Goal: Task Accomplishment & Management: Manage account settings

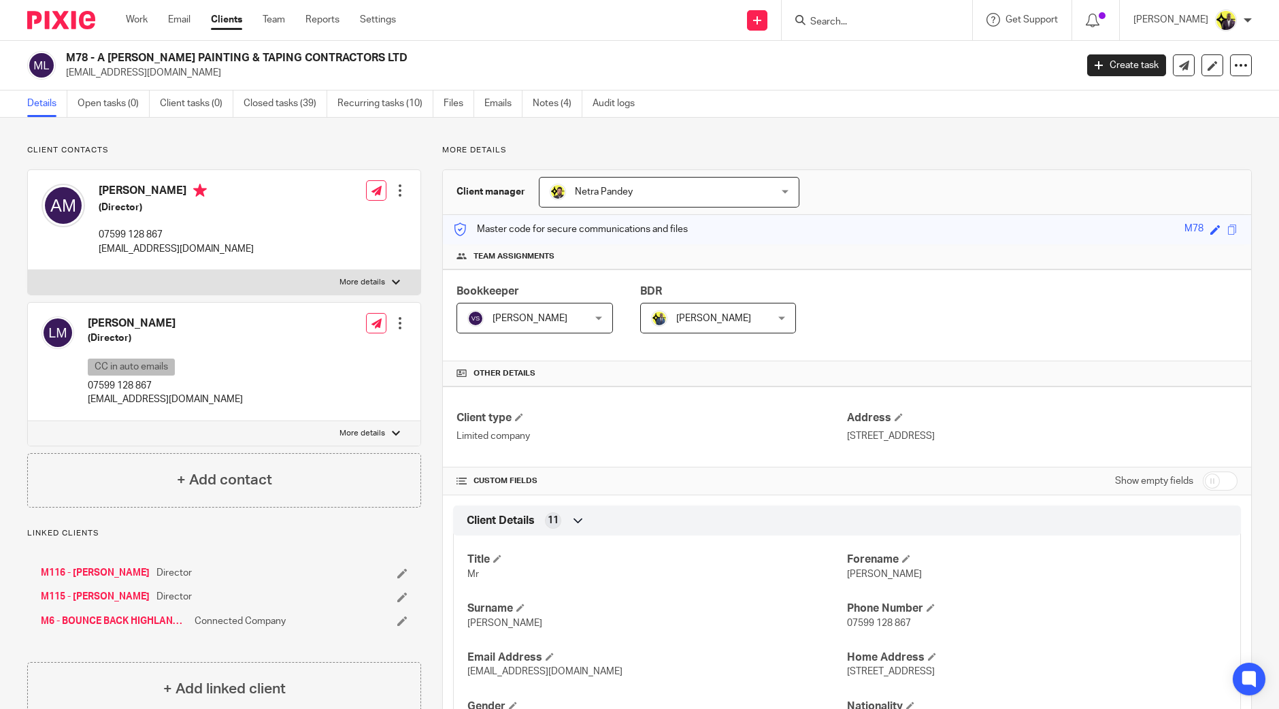
click at [910, 25] on input "Search" at bounding box center [870, 22] width 122 height 12
type input "fadua"
click at [954, 18] on button "reset" at bounding box center [947, 19] width 14 height 14
click at [906, 18] on input "Search" at bounding box center [870, 22] width 122 height 12
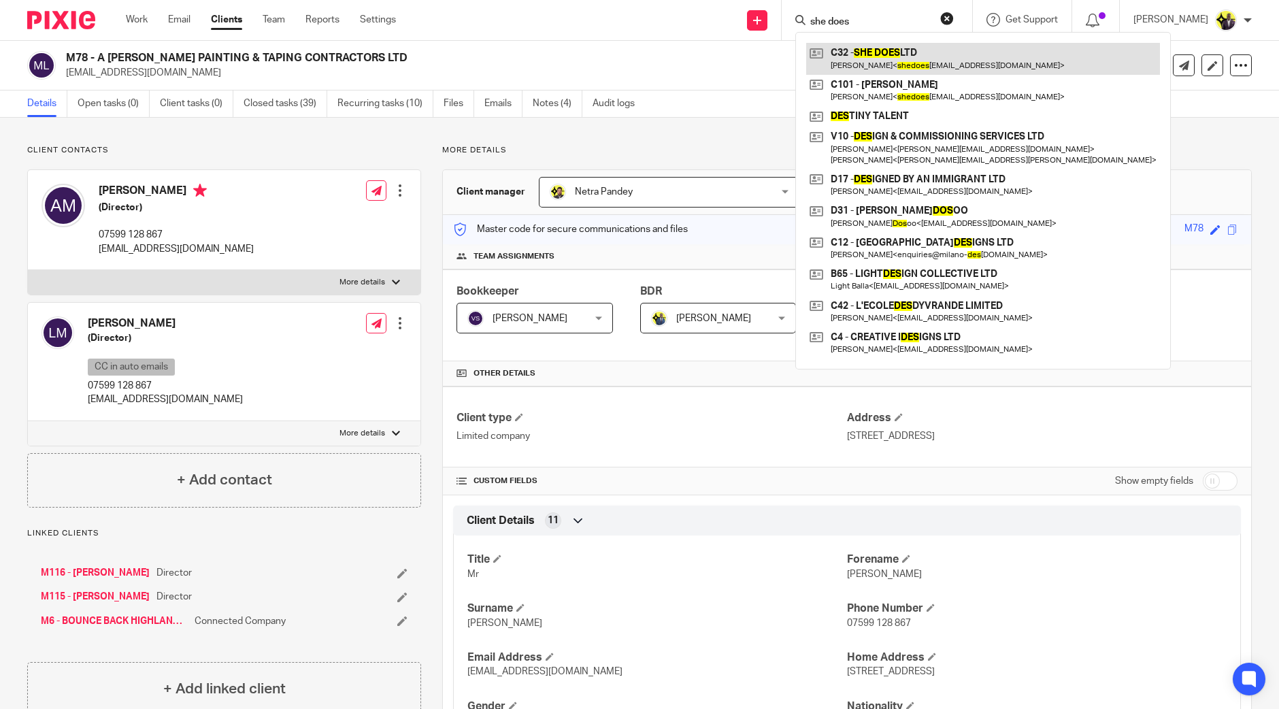
type input "she does"
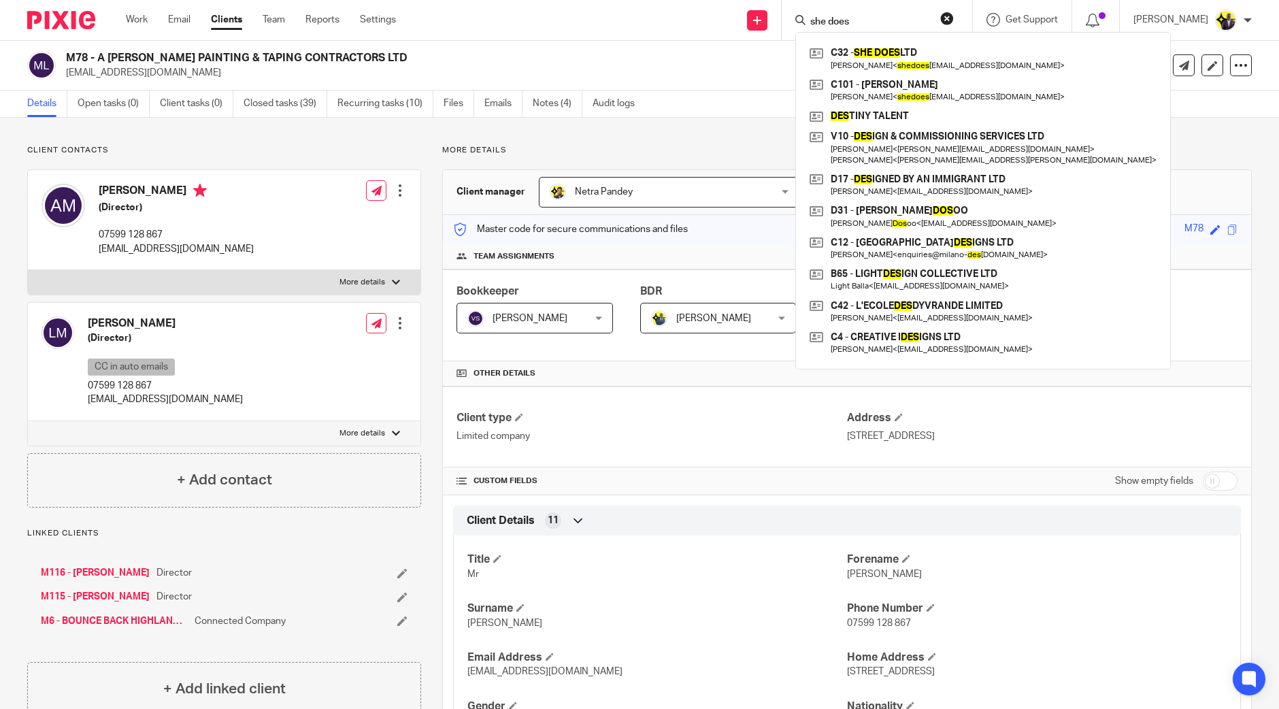
click at [954, 18] on button "reset" at bounding box center [947, 19] width 14 height 14
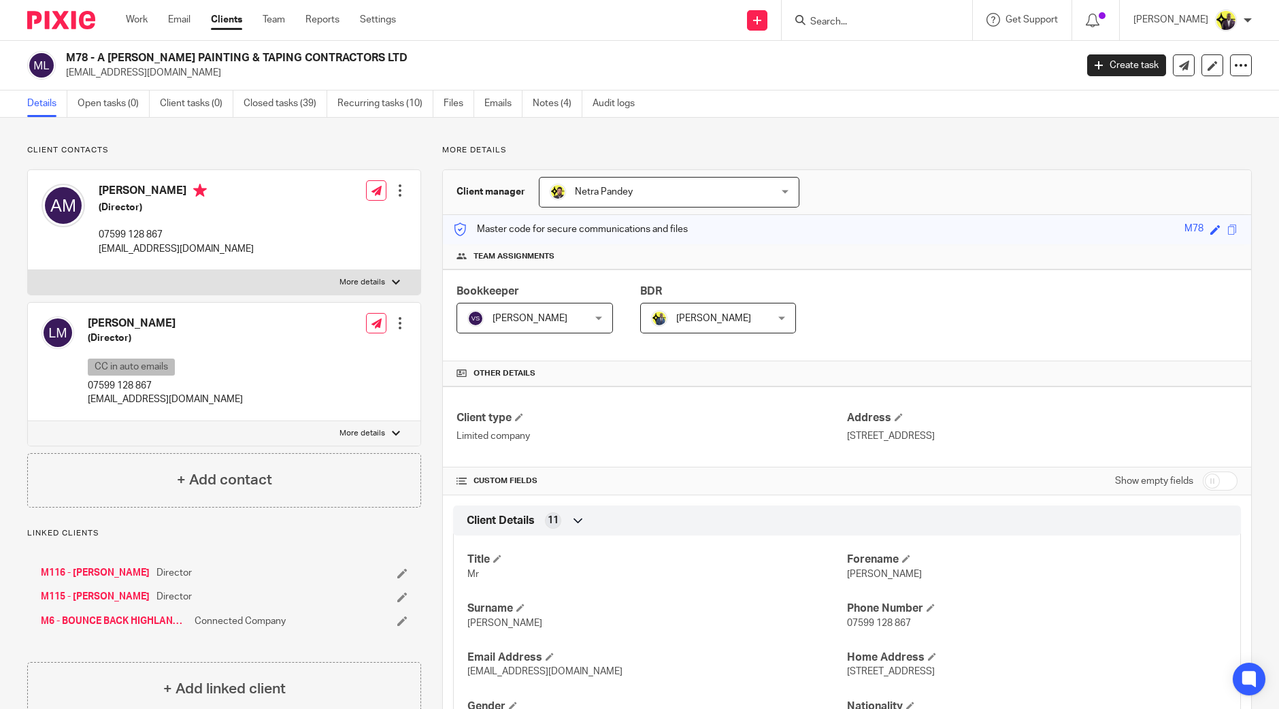
click at [891, 19] on input "Search" at bounding box center [870, 22] width 122 height 12
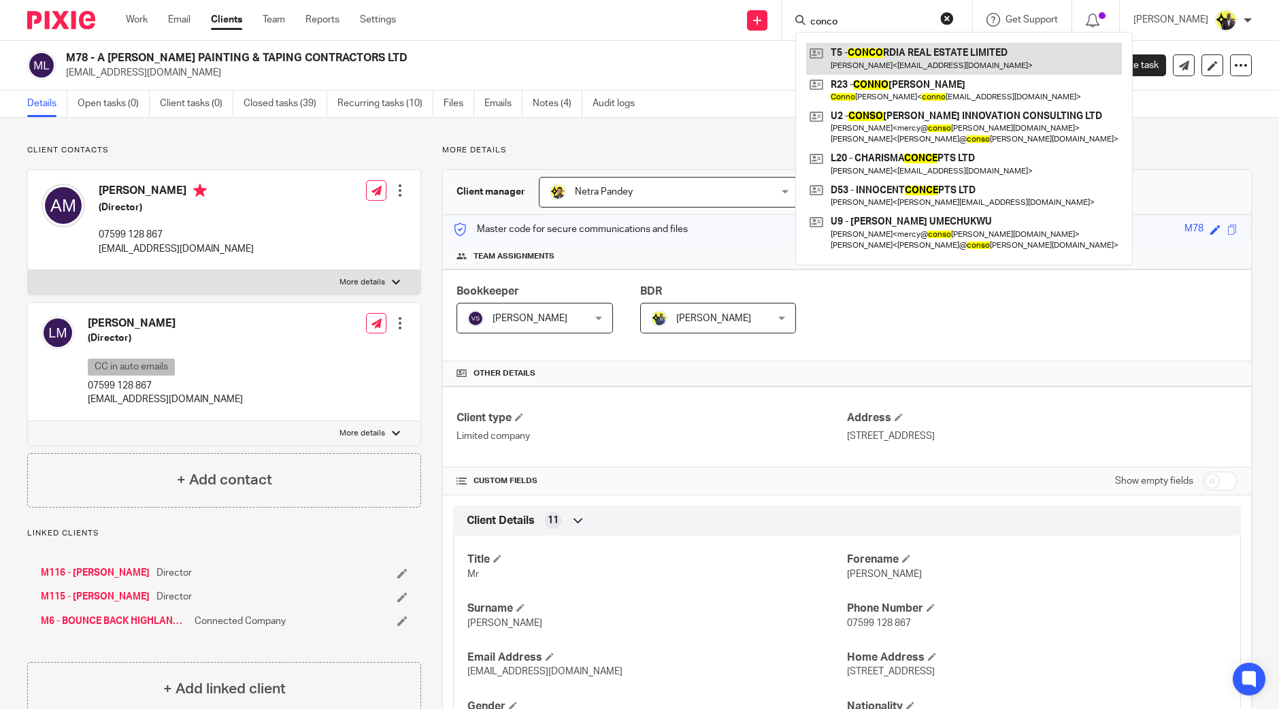
type input "conco"
drag, startPoint x: 919, startPoint y: 26, endPoint x: 770, endPoint y: 19, distance: 148.5
click at [770, 19] on div "Send new email Create task Add client Request signature conco T5 - CONCO RDIA R…" at bounding box center [847, 20] width 863 height 40
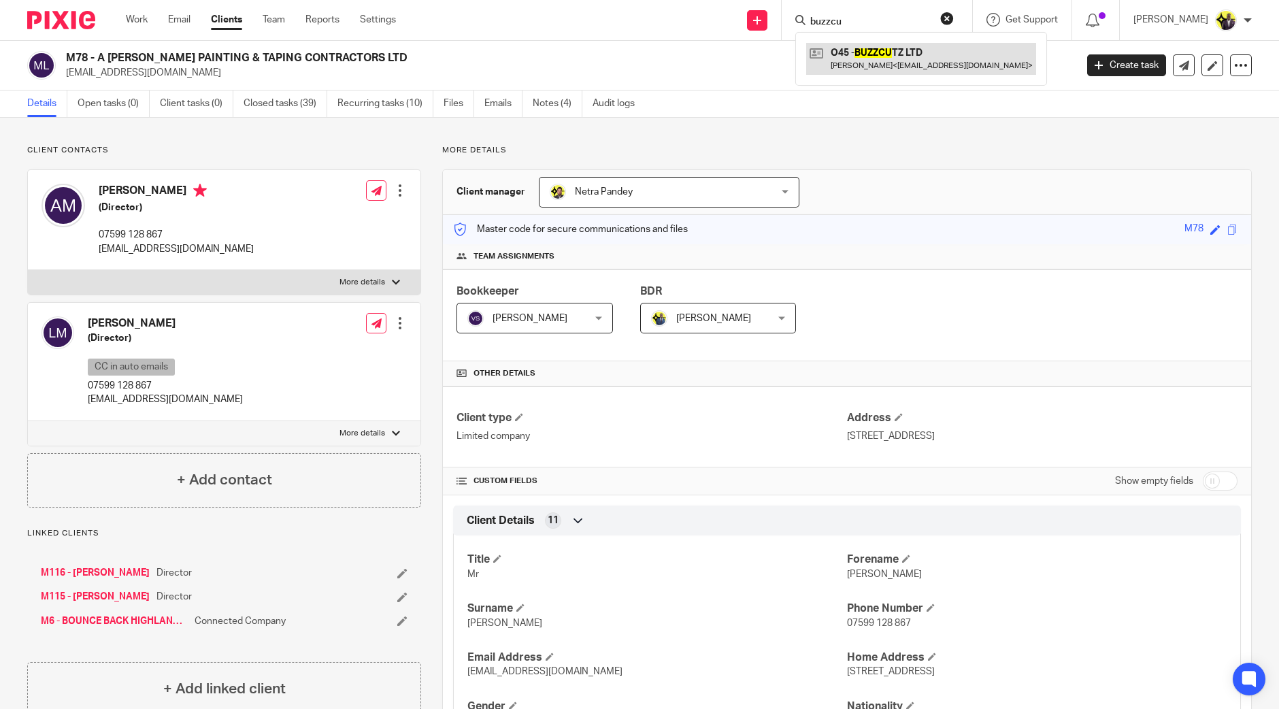
type input "buzzcu"
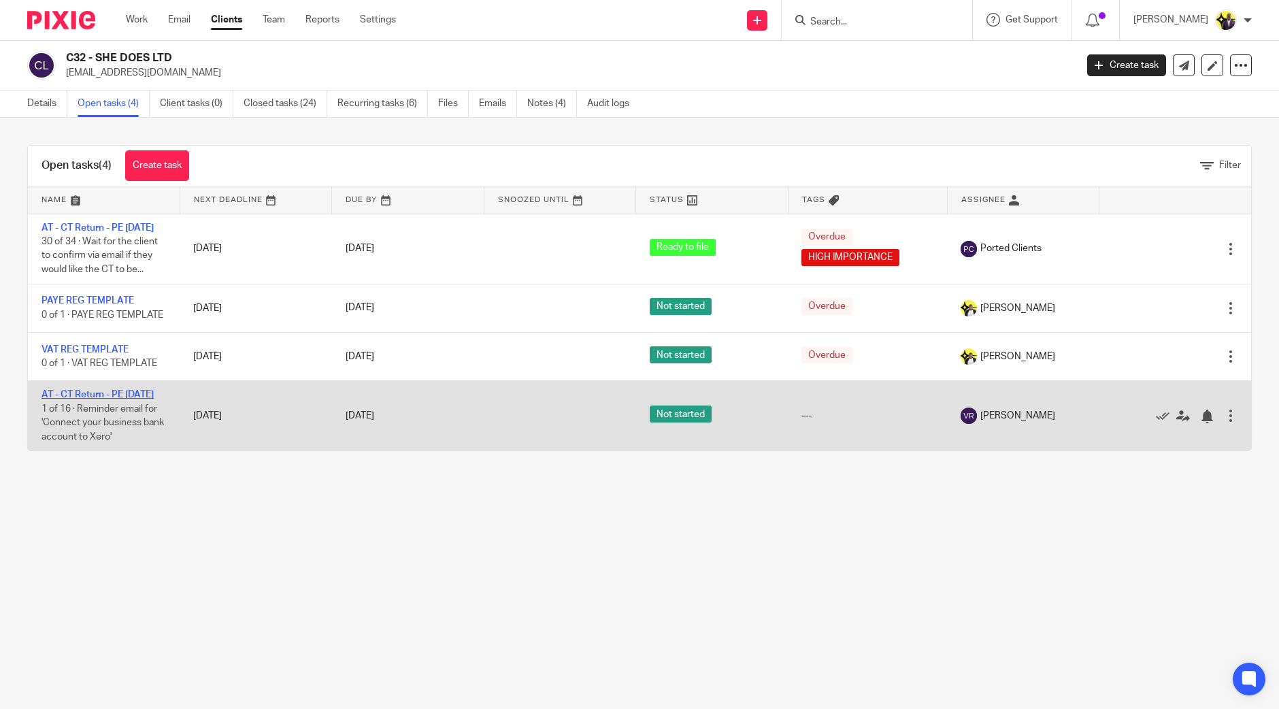
click at [91, 399] on link "AT - CT Return - PE 31-08-2025" at bounding box center [98, 395] width 112 height 10
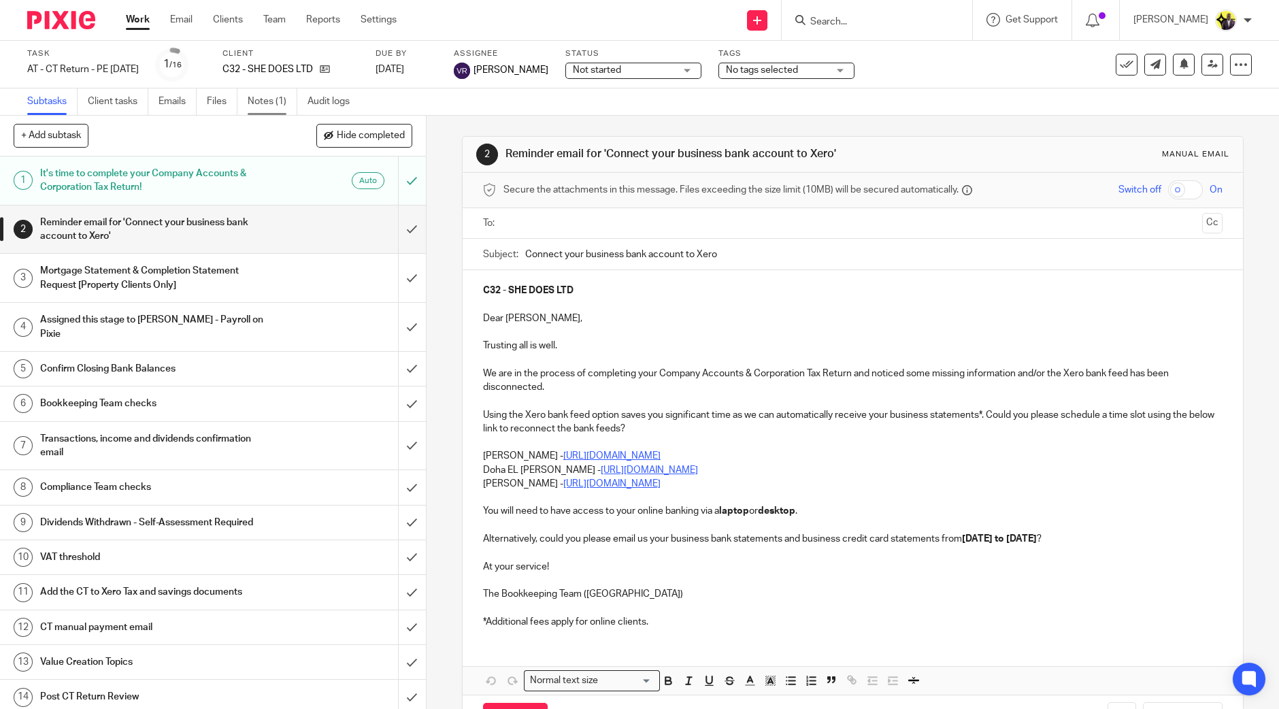
click at [291, 109] on link "Notes (1)" at bounding box center [273, 101] width 50 height 27
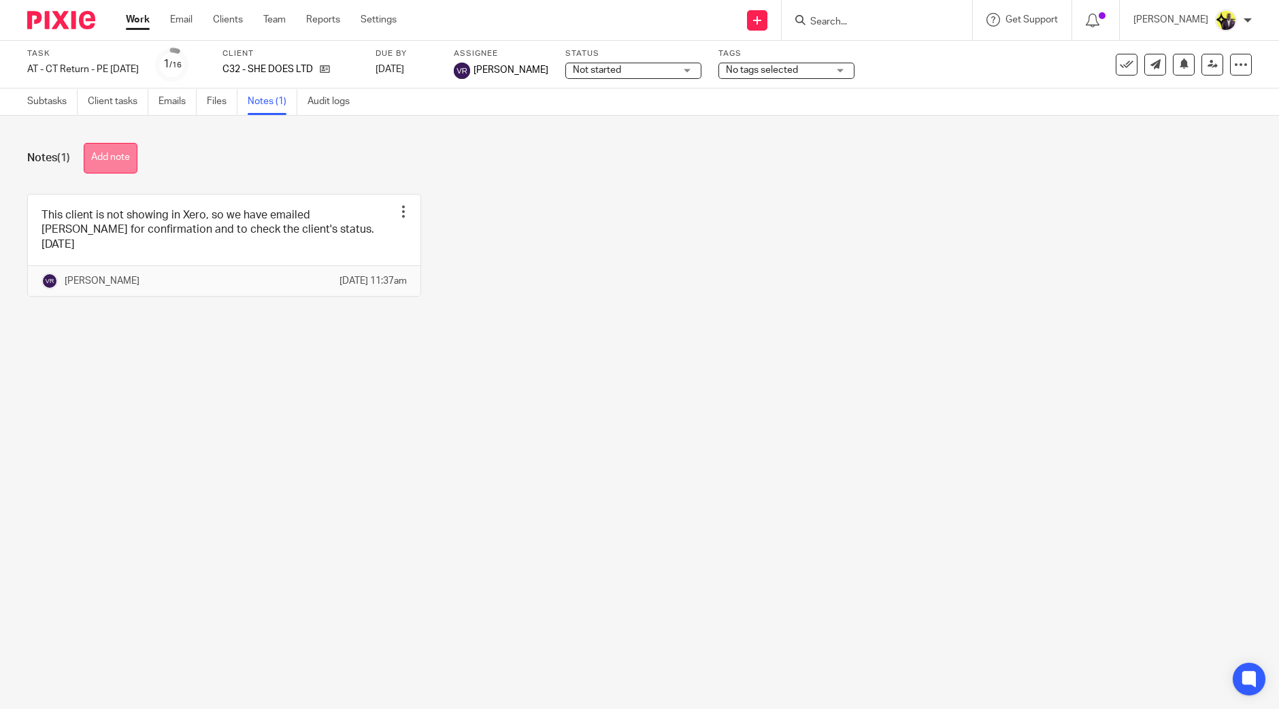
click at [126, 148] on button "Add note" at bounding box center [111, 158] width 54 height 31
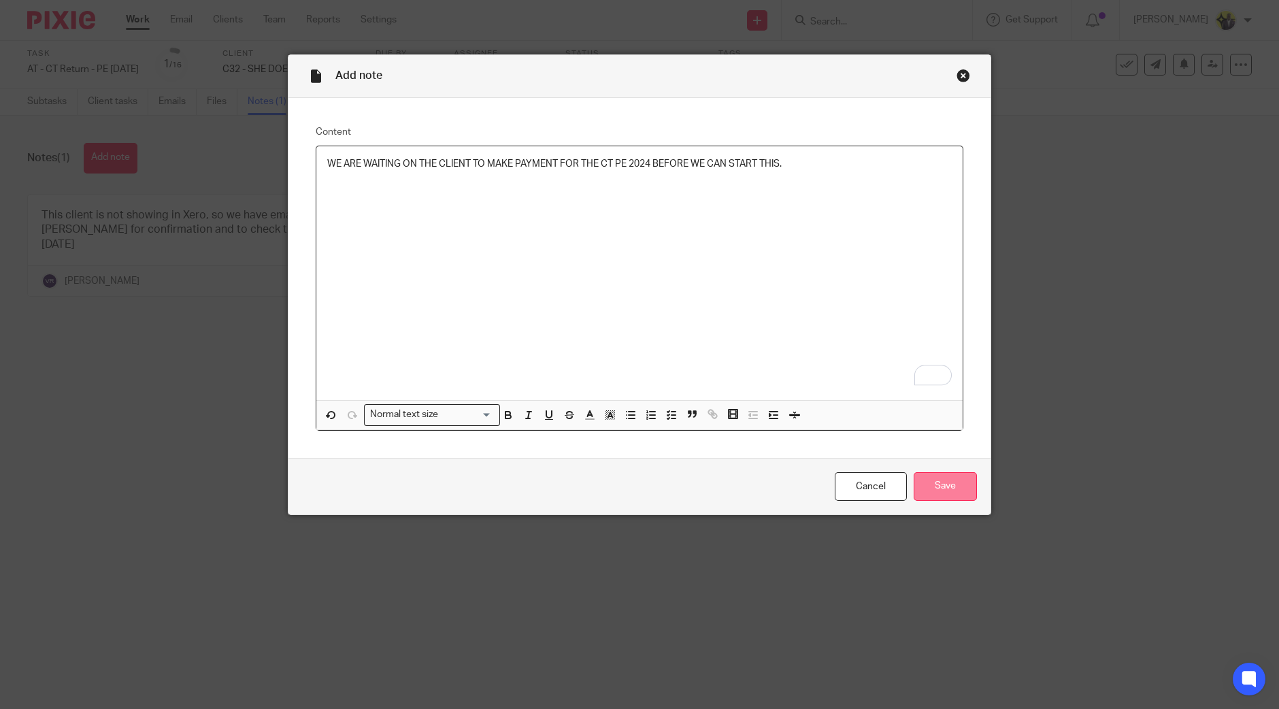
click at [929, 491] on input "Save" at bounding box center [945, 486] width 63 height 29
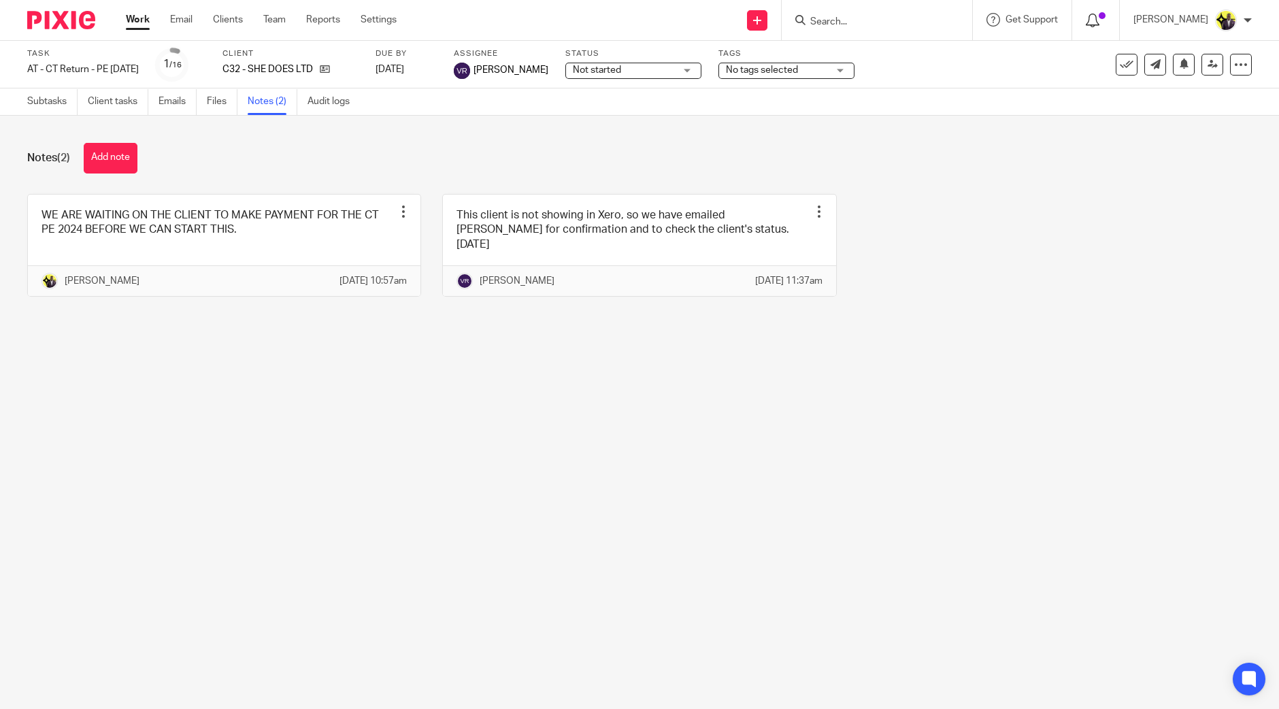
click at [1100, 18] on icon at bounding box center [1093, 21] width 14 height 14
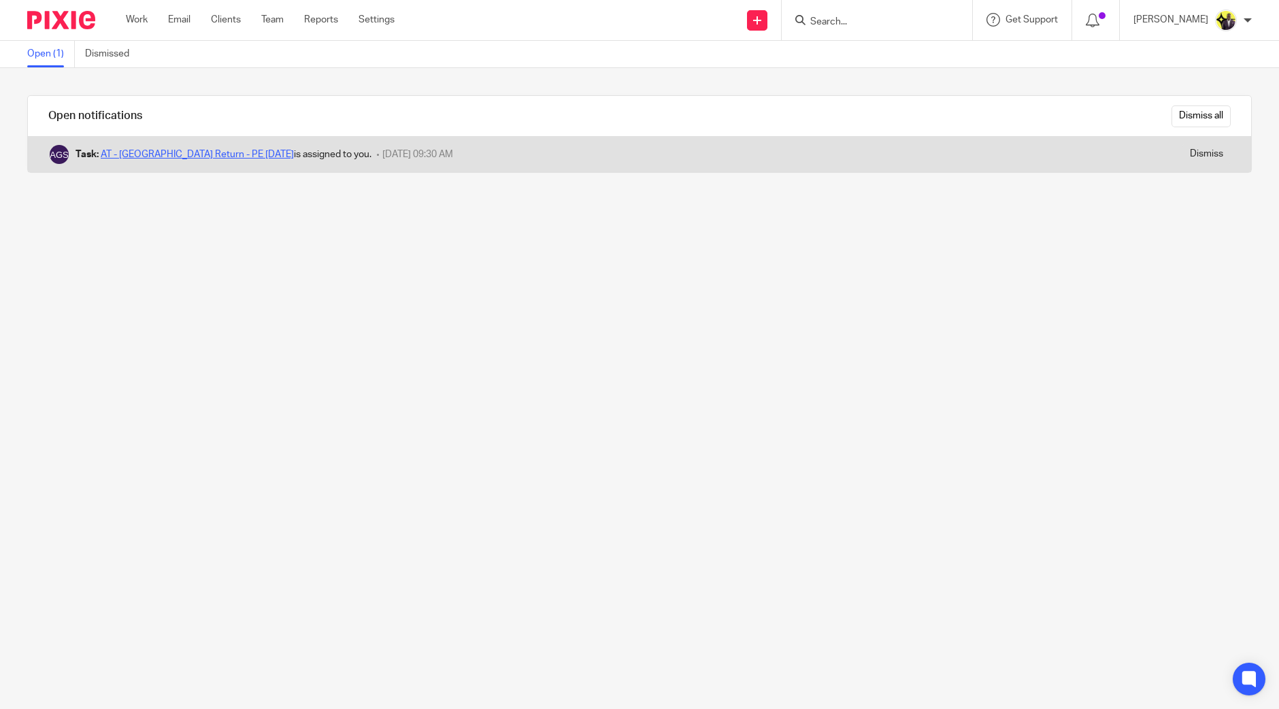
click at [222, 152] on link "AT - SA Return - PE 05-04-2025" at bounding box center [197, 155] width 193 height 10
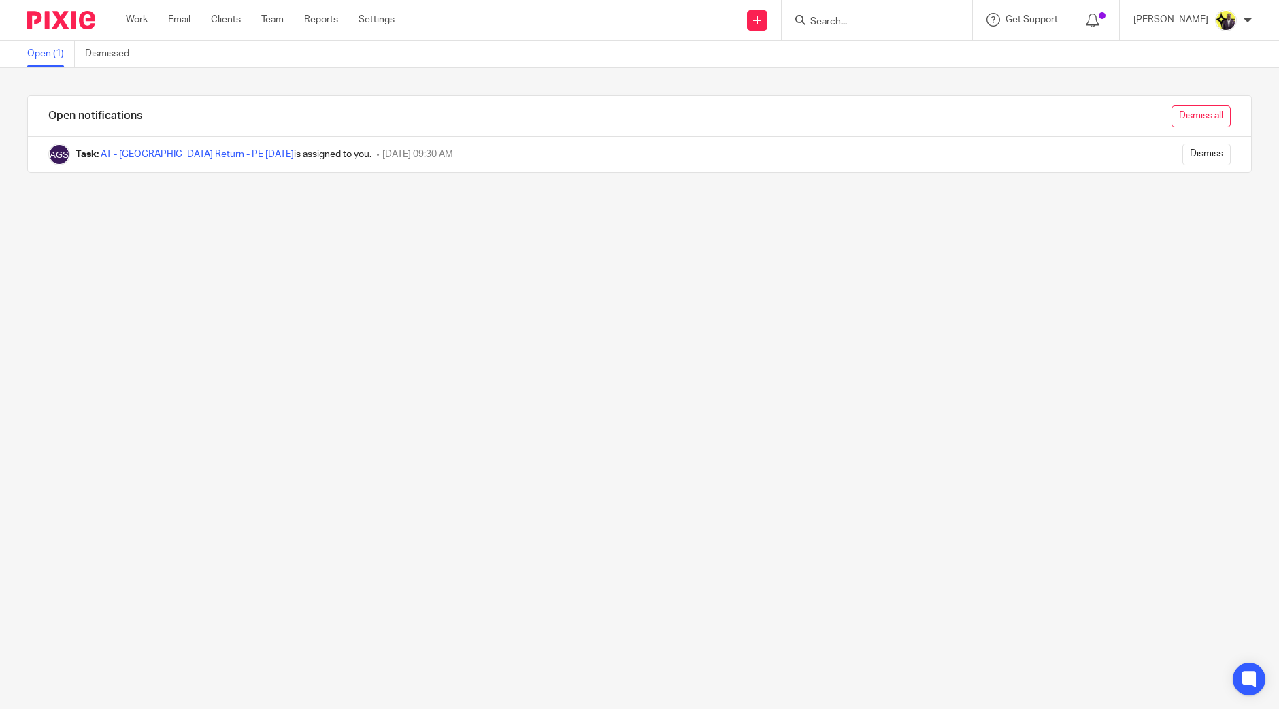
click at [1183, 118] on input "Dismiss all" at bounding box center [1201, 116] width 59 height 22
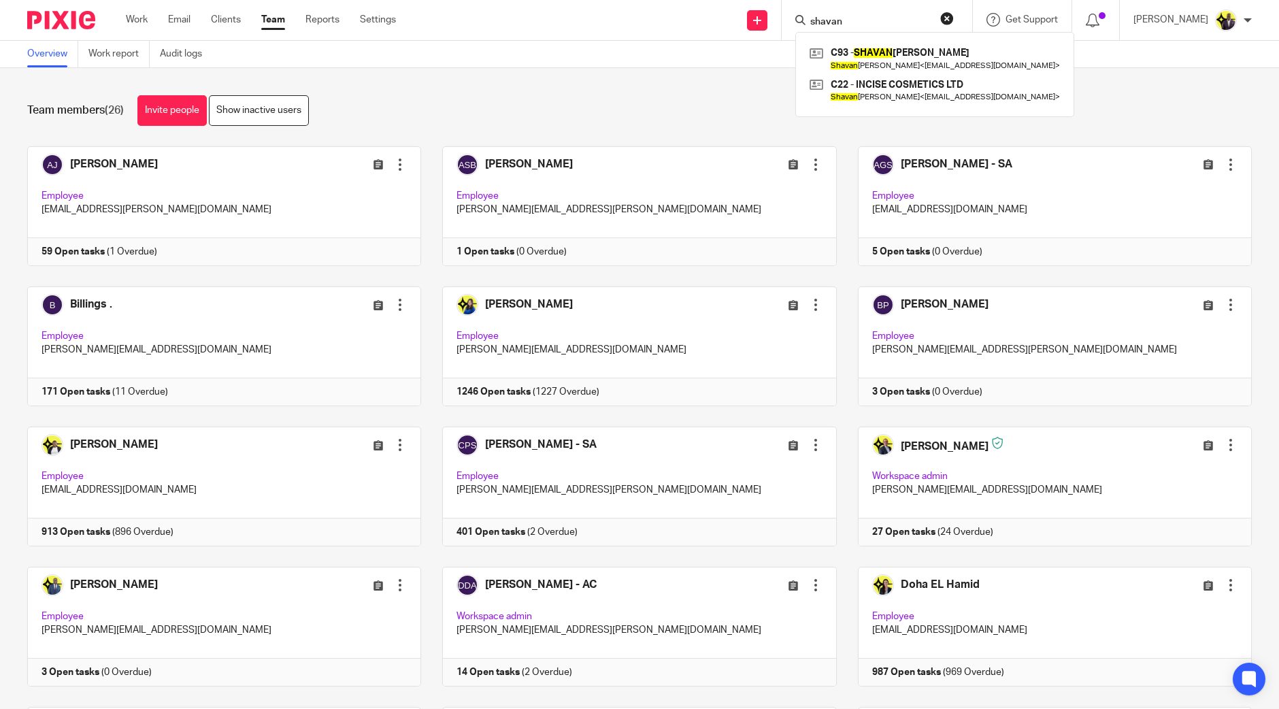
click at [619, 114] on div "Team members (26) Invite people Show inactive users" at bounding box center [639, 110] width 1225 height 31
click at [855, 26] on input "Search" at bounding box center [870, 22] width 122 height 12
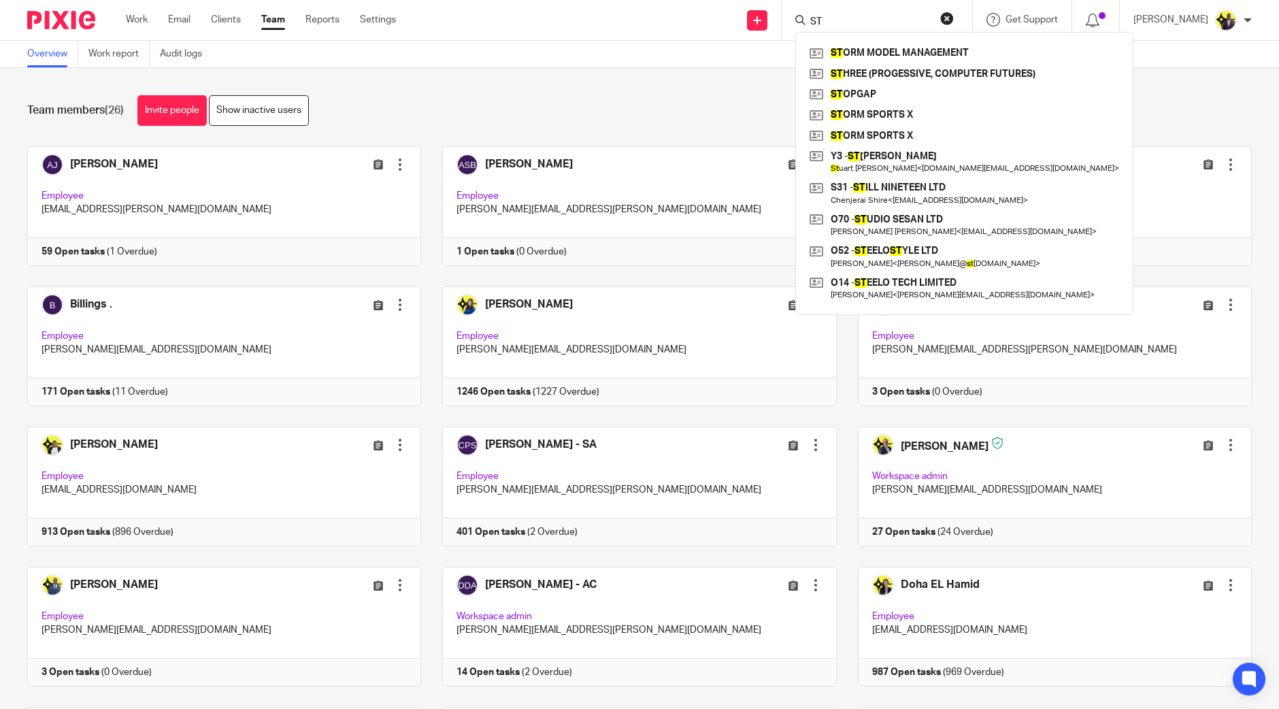
type input "S"
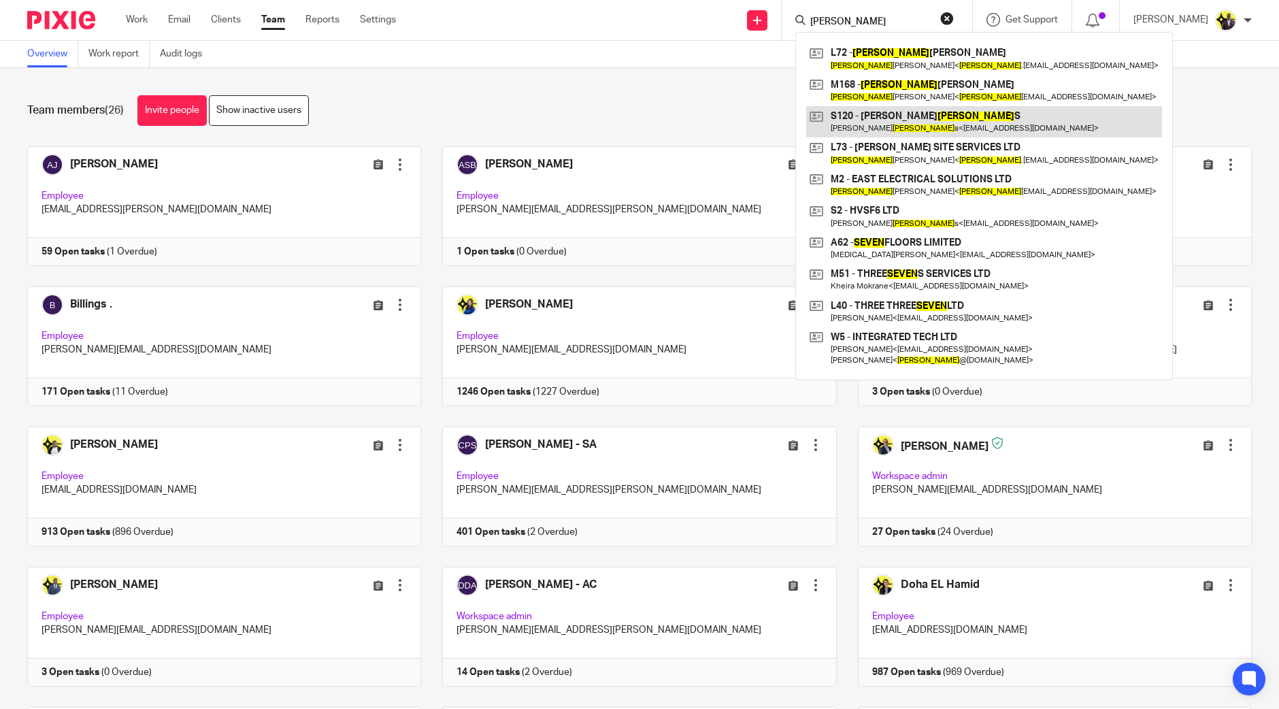
type input "[PERSON_NAME]"
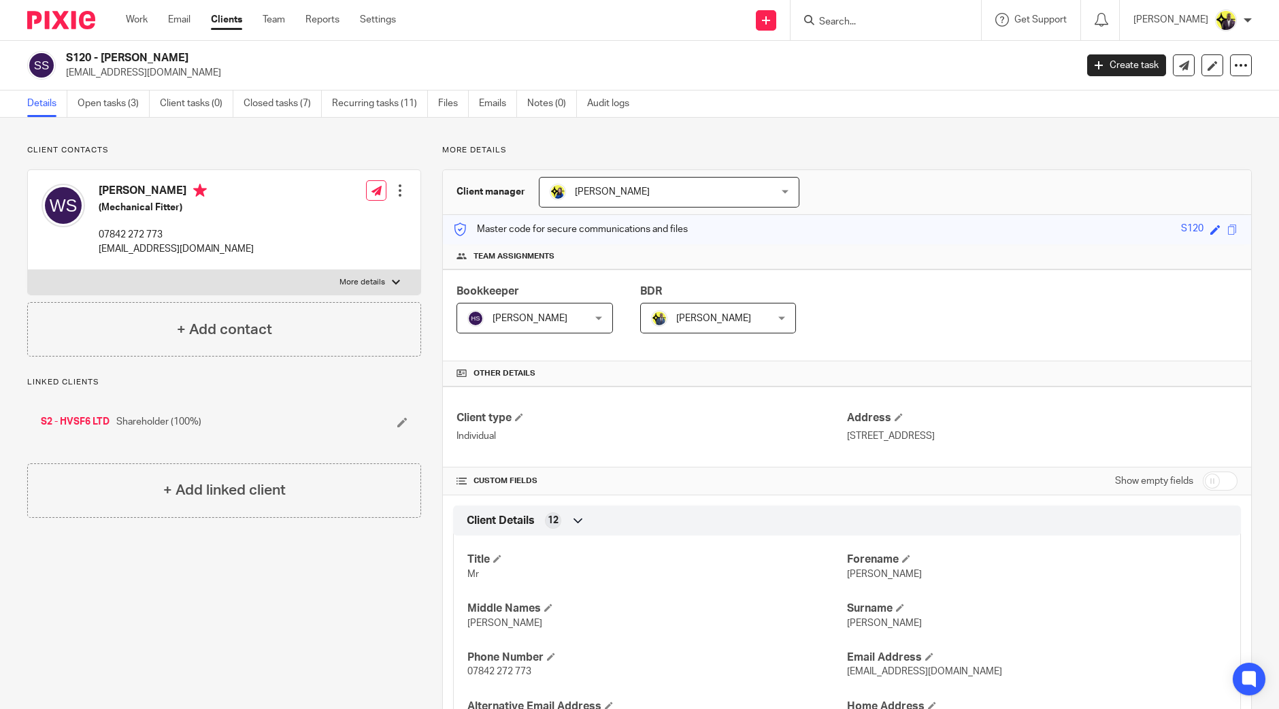
click at [891, 28] on form at bounding box center [890, 20] width 145 height 17
click at [904, 22] on input "Search" at bounding box center [879, 22] width 122 height 12
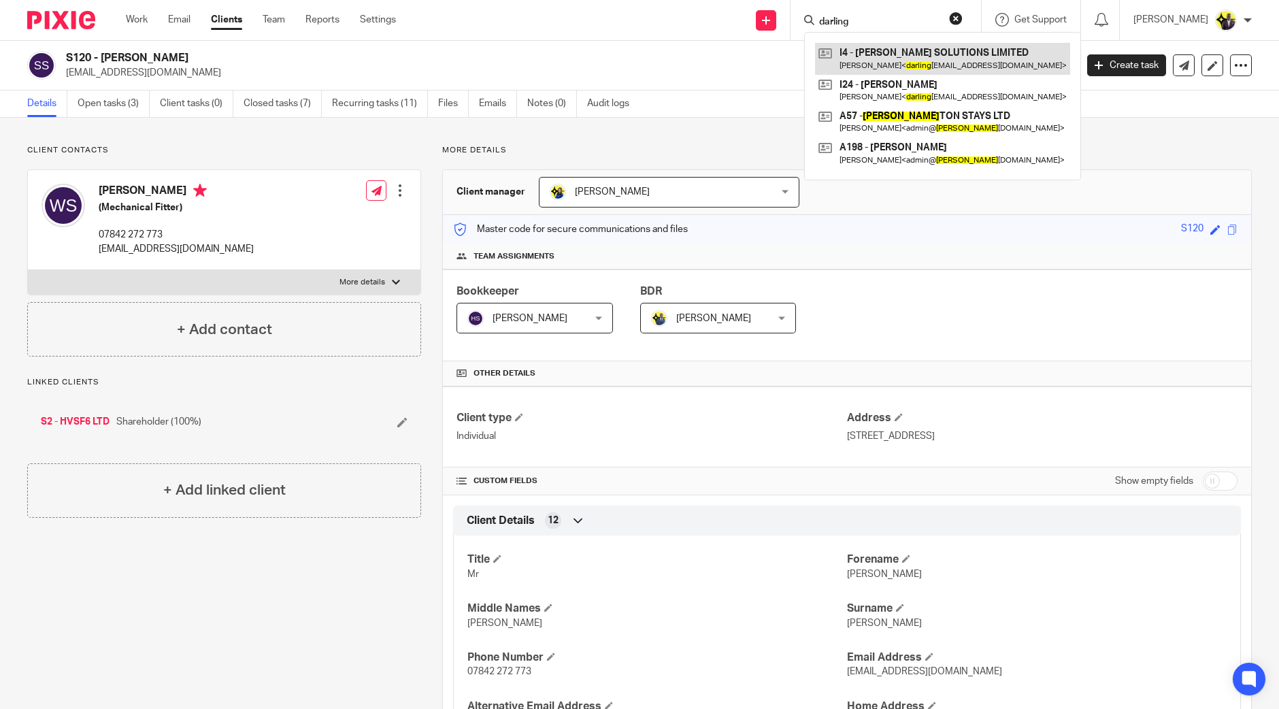
type input "darling"
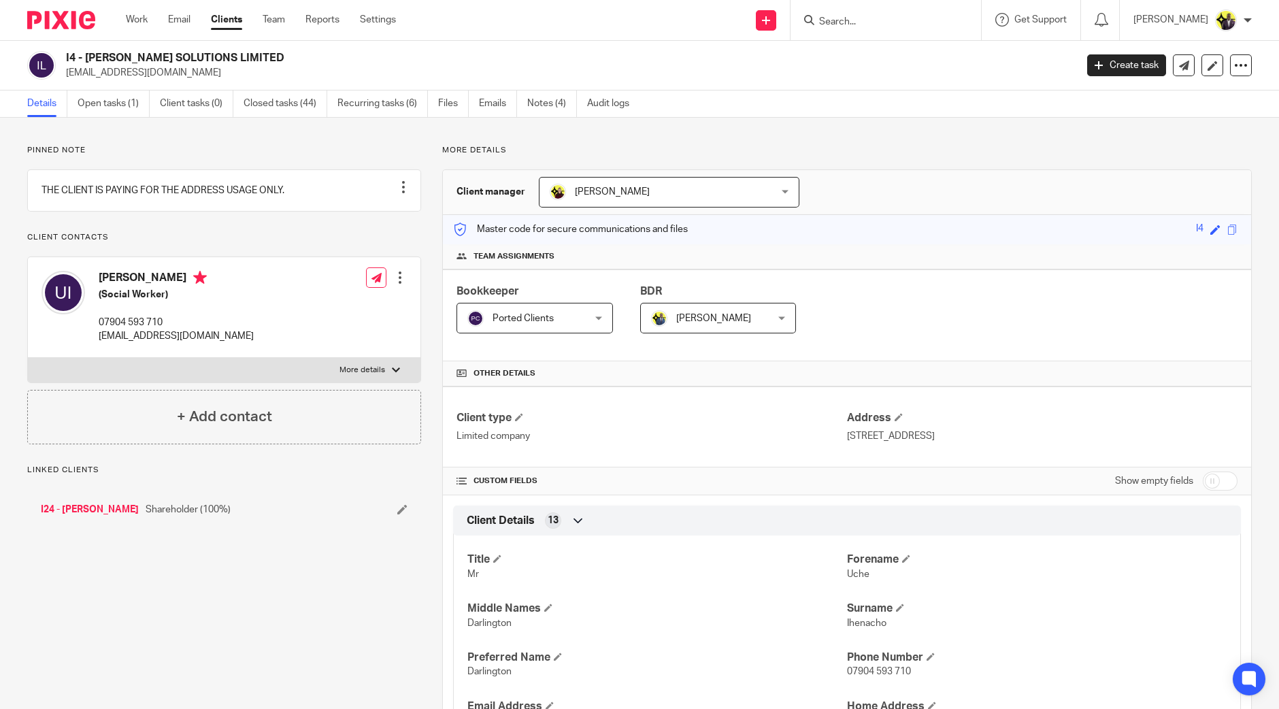
drag, startPoint x: 231, startPoint y: 59, endPoint x: 60, endPoint y: 58, distance: 171.5
click at [60, 58] on div "I4 - JEDD SOLUTIONS LIMITED darlington.ihenacho@gmail.com" at bounding box center [547, 65] width 1040 height 29
copy div "I4 - JEDD SOLUTIONS LIMITED"
click at [249, 59] on h2 "I4 - JEDD SOLUTIONS LIMITED" at bounding box center [466, 58] width 801 height 14
drag, startPoint x: 250, startPoint y: 56, endPoint x: 68, endPoint y: 57, distance: 182.4
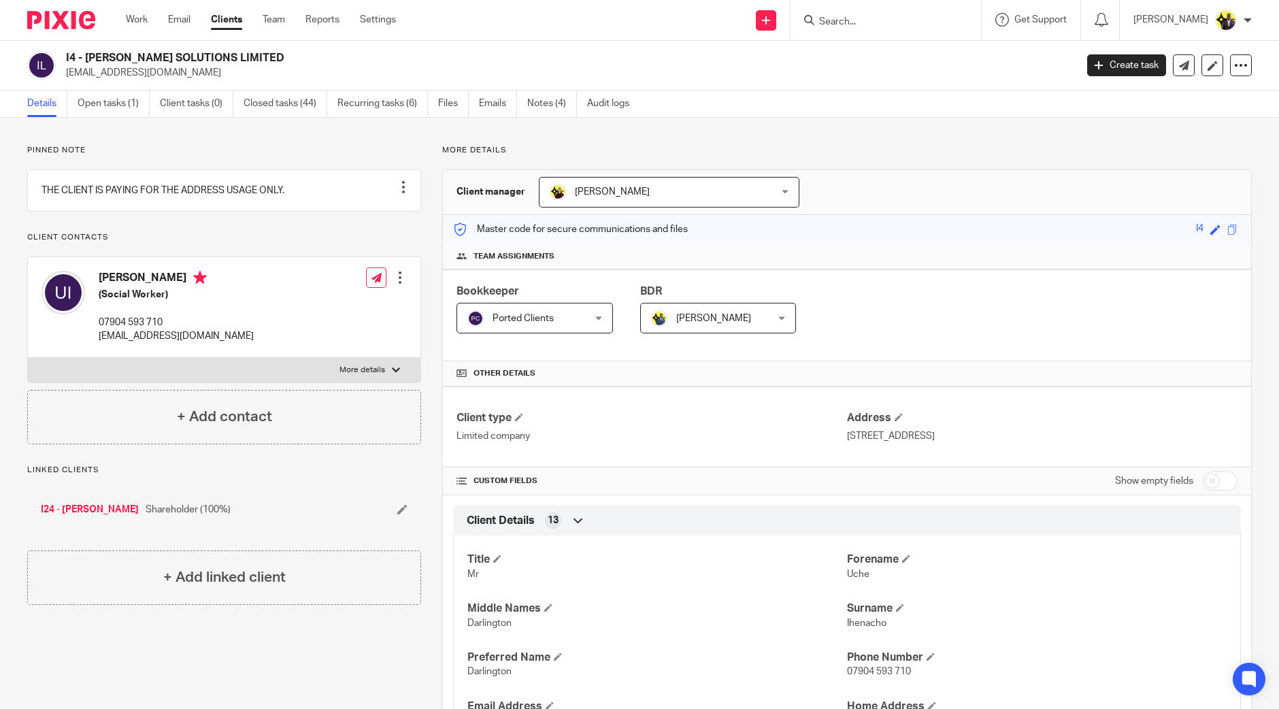
click at [68, 57] on h2 "I4 - JEDD SOLUTIONS LIMITED" at bounding box center [466, 58] width 801 height 14
copy h2 "I4 - JEDD SOLUTIONS LIMITED"
click at [872, 16] on input "Search" at bounding box center [879, 22] width 122 height 12
type input "concordi"
click at [934, 59] on link at bounding box center [930, 58] width 230 height 31
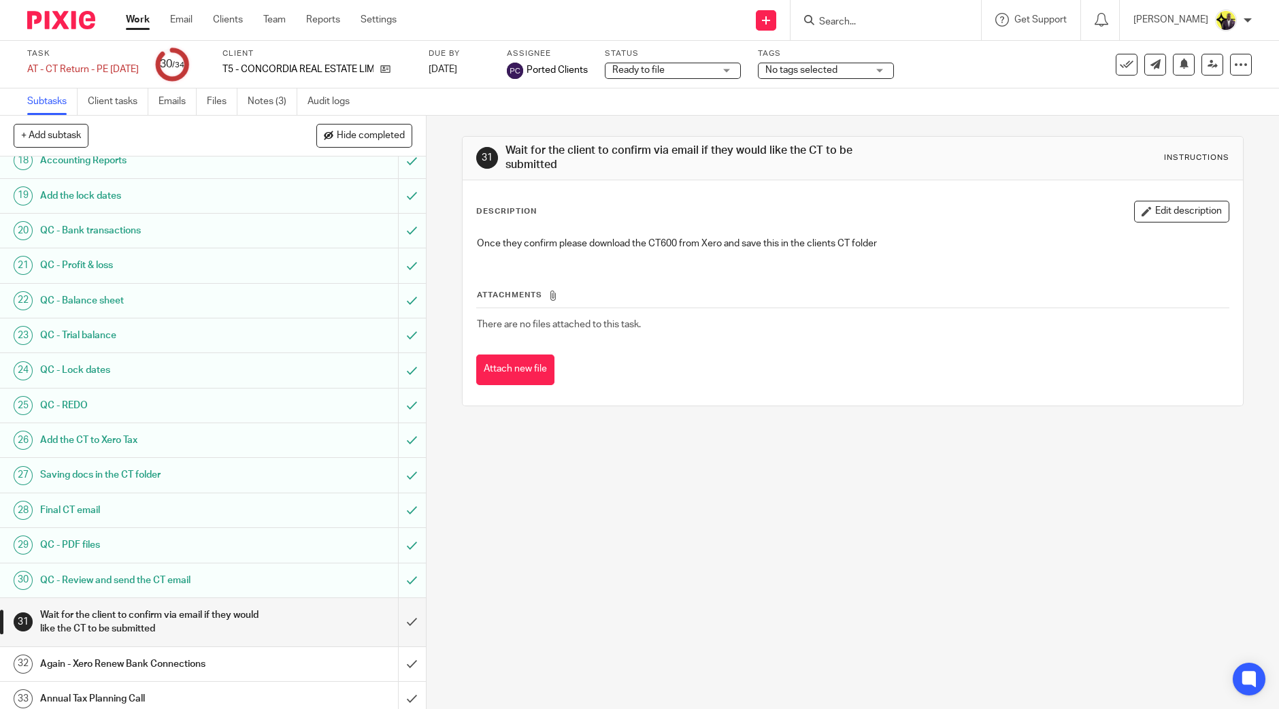
scroll to position [701, 0]
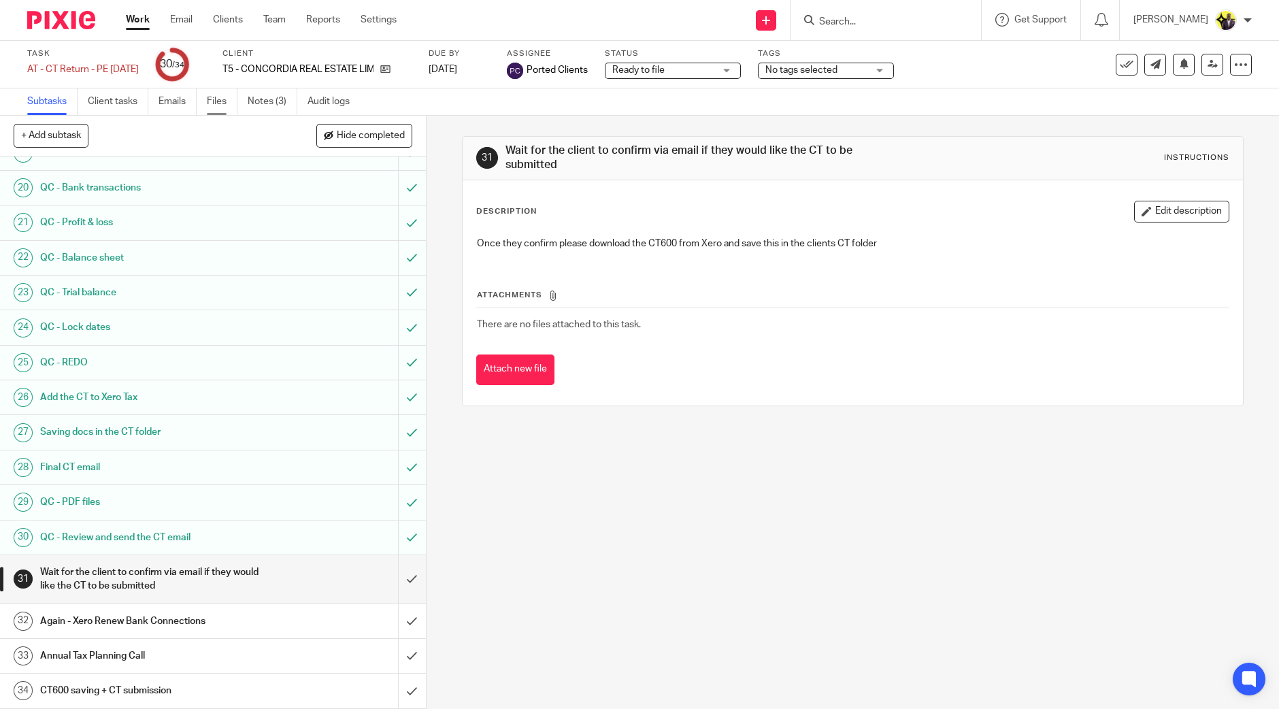
drag, startPoint x: 189, startPoint y: 101, endPoint x: 210, endPoint y: 100, distance: 21.1
click at [189, 101] on link "Emails" at bounding box center [178, 101] width 38 height 27
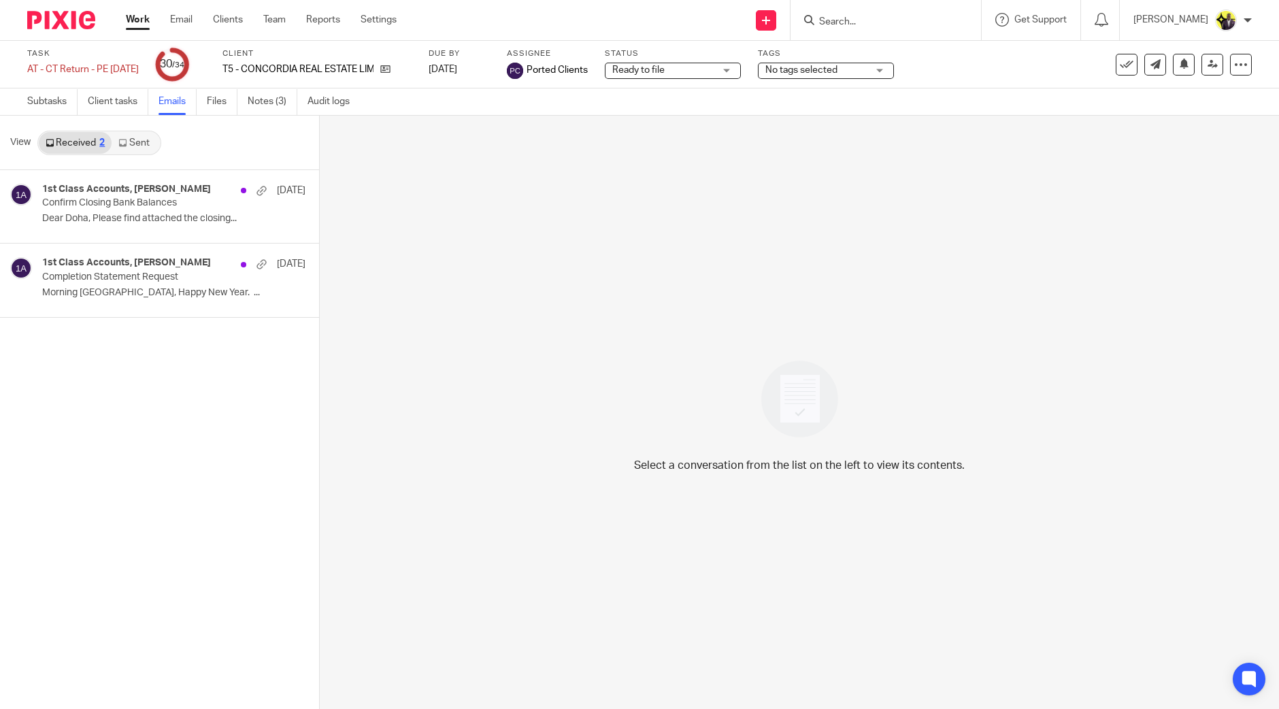
click at [139, 150] on link "Sent" at bounding box center [136, 143] width 48 height 22
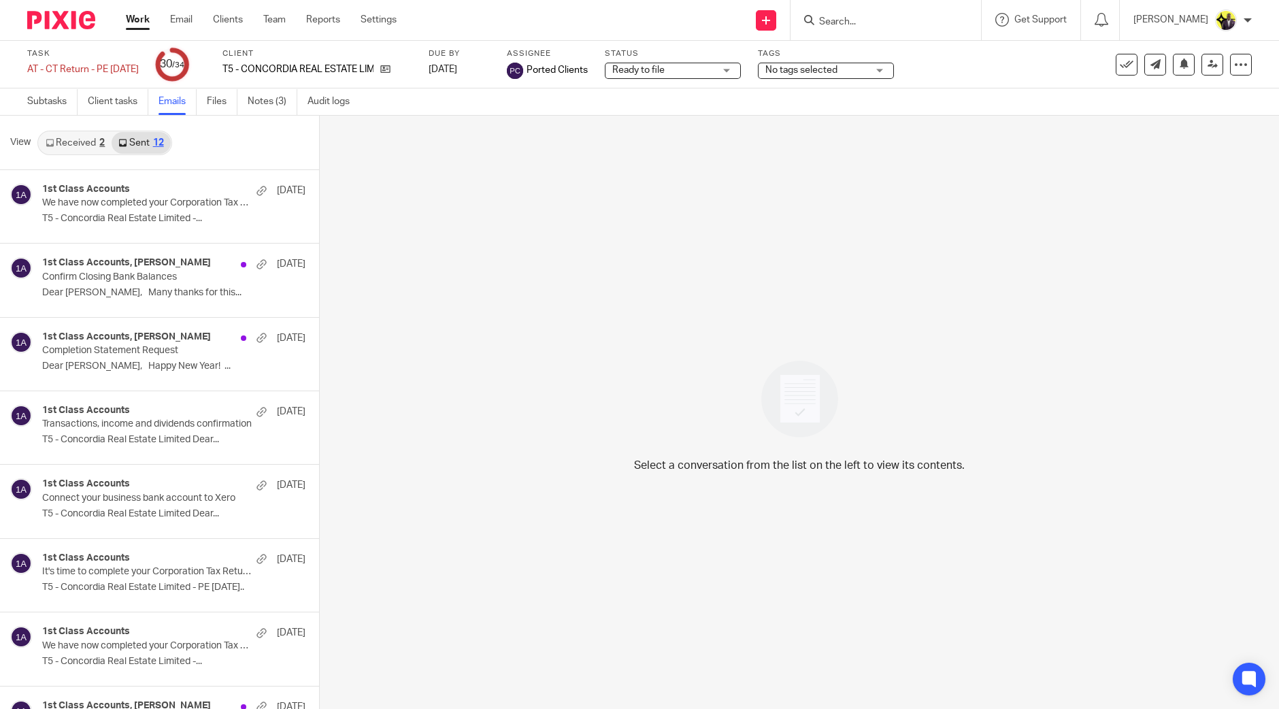
click at [85, 133] on link "Received 2" at bounding box center [75, 143] width 73 height 22
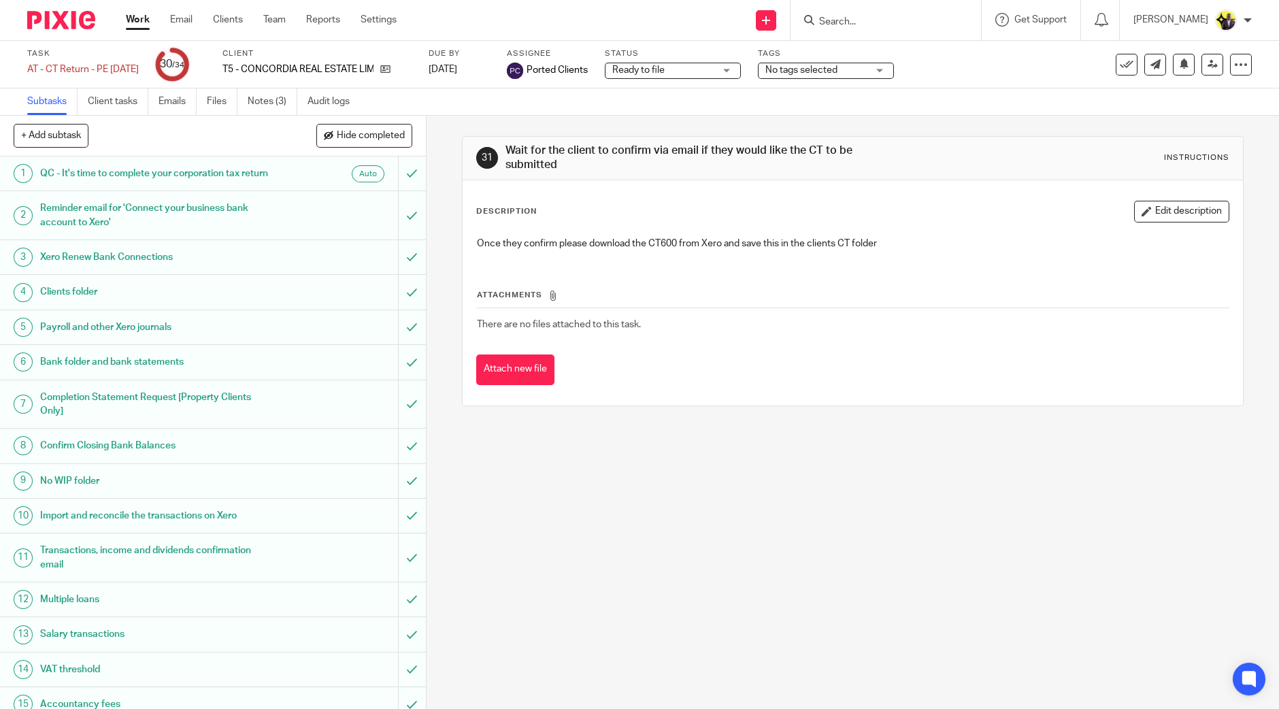
click at [665, 71] on span "Ready to file" at bounding box center [638, 70] width 52 height 10
drag, startPoint x: 586, startPoint y: 80, endPoint x: 593, endPoint y: 77, distance: 8.0
click at [587, 78] on div "Assignee Ported Clients" at bounding box center [547, 64] width 81 height 33
click at [1205, 67] on link at bounding box center [1213, 65] width 22 height 22
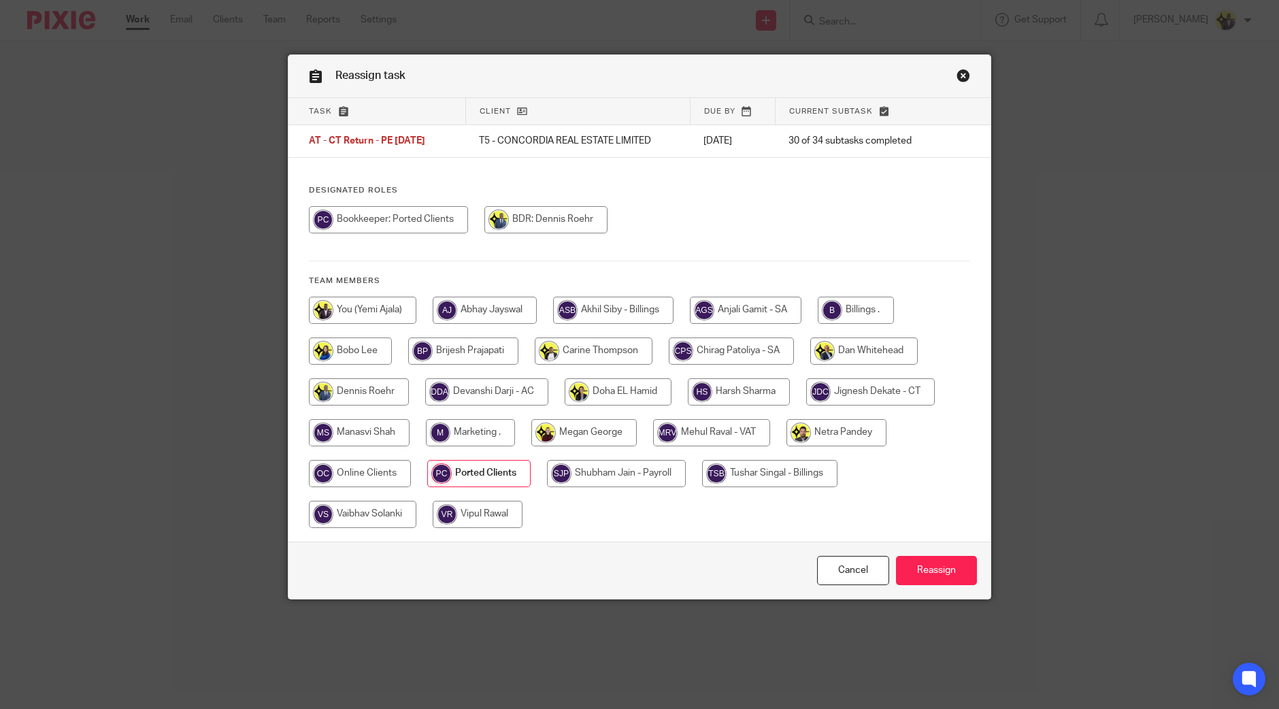
click at [860, 307] on input "radio" at bounding box center [856, 310] width 76 height 27
radio input "true"
click at [920, 567] on input "Reassign" at bounding box center [936, 570] width 81 height 29
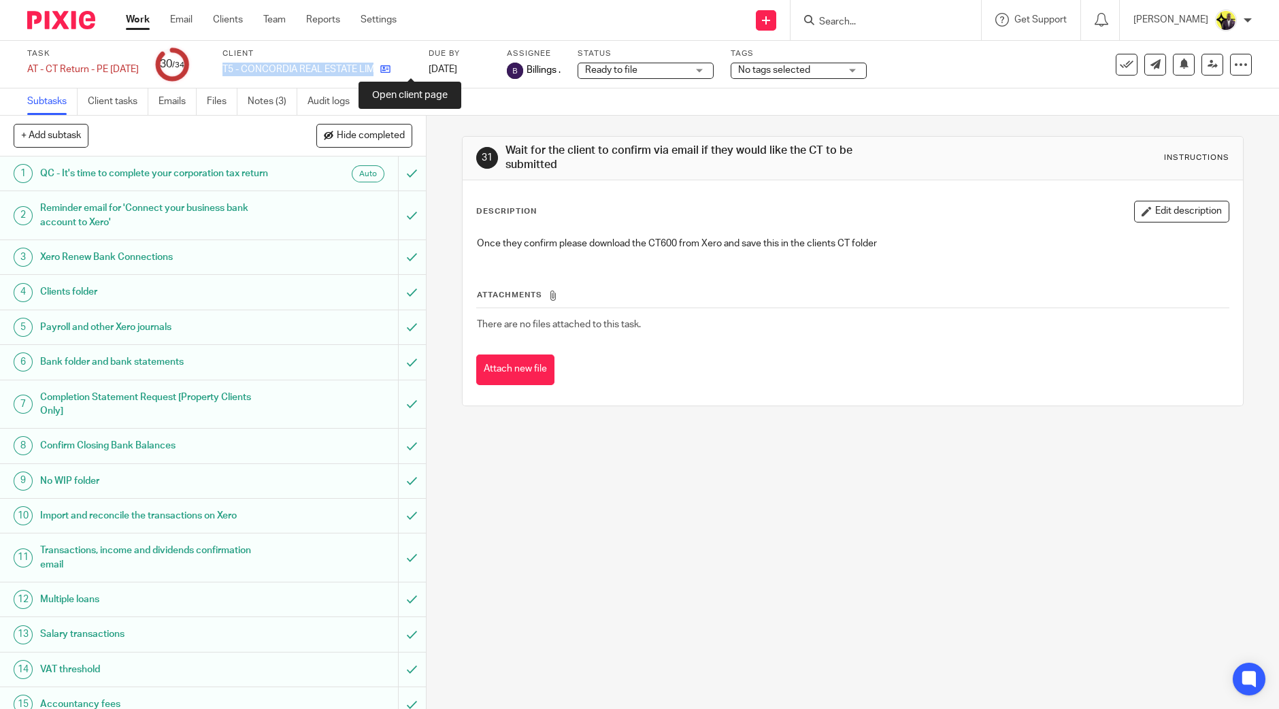
drag, startPoint x: 246, startPoint y: 70, endPoint x: 412, endPoint y: 67, distance: 166.1
click at [412, 67] on div "T5 - CONCORDIA REAL ESTATE LIMITED" at bounding box center [317, 70] width 189 height 14
copy div "T5 - CONCORDIA REAL ESTATE LIMITED"
click at [466, 14] on div "Send new email Create task Add client Request signature Get Support Contact Sup…" at bounding box center [848, 20] width 862 height 40
click at [281, 101] on link "Notes (3)" at bounding box center [273, 101] width 50 height 27
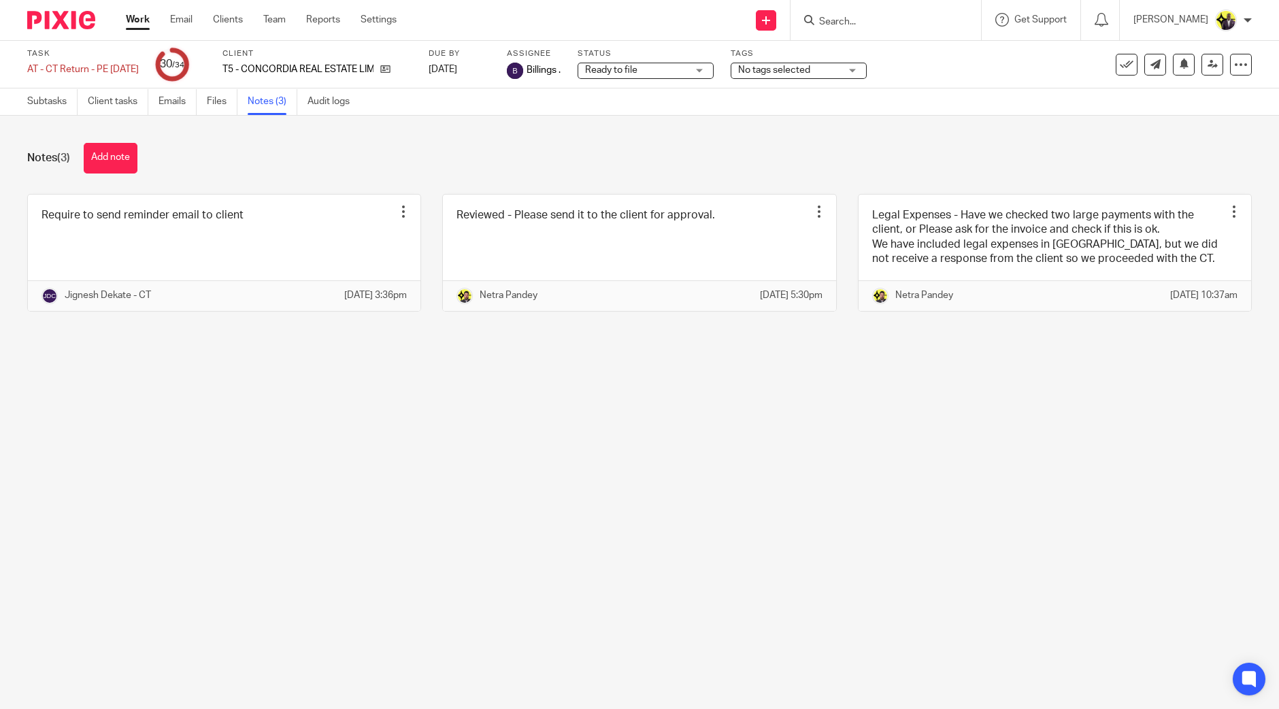
click at [412, 424] on main "Task AT - [GEOGRAPHIC_DATA] Return - PE [DATE] Save AT - [GEOGRAPHIC_DATA] Retu…" at bounding box center [639, 354] width 1279 height 709
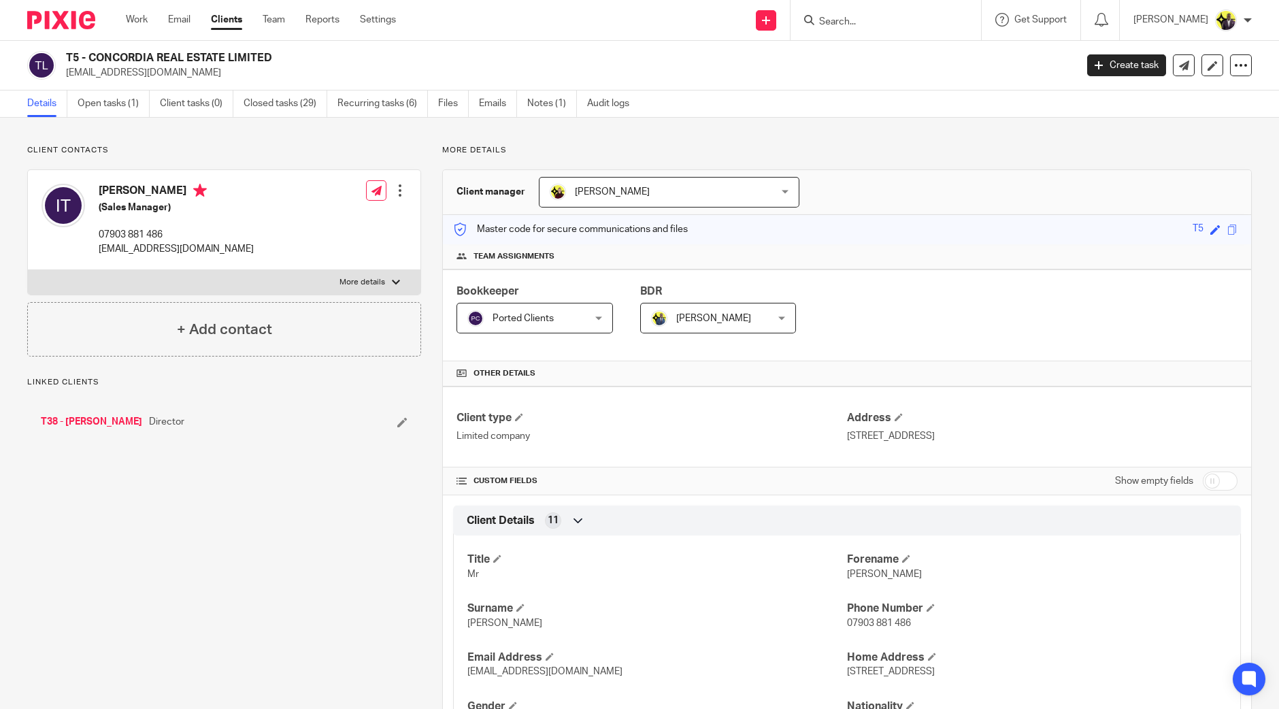
click at [63, 50] on div "T5 - CONCORDIA REAL ESTATE LIMITED maniteferi@gmail.com Create task Update from…" at bounding box center [639, 66] width 1279 height 50
click at [138, 105] on link "Open tasks (1)" at bounding box center [114, 103] width 72 height 27
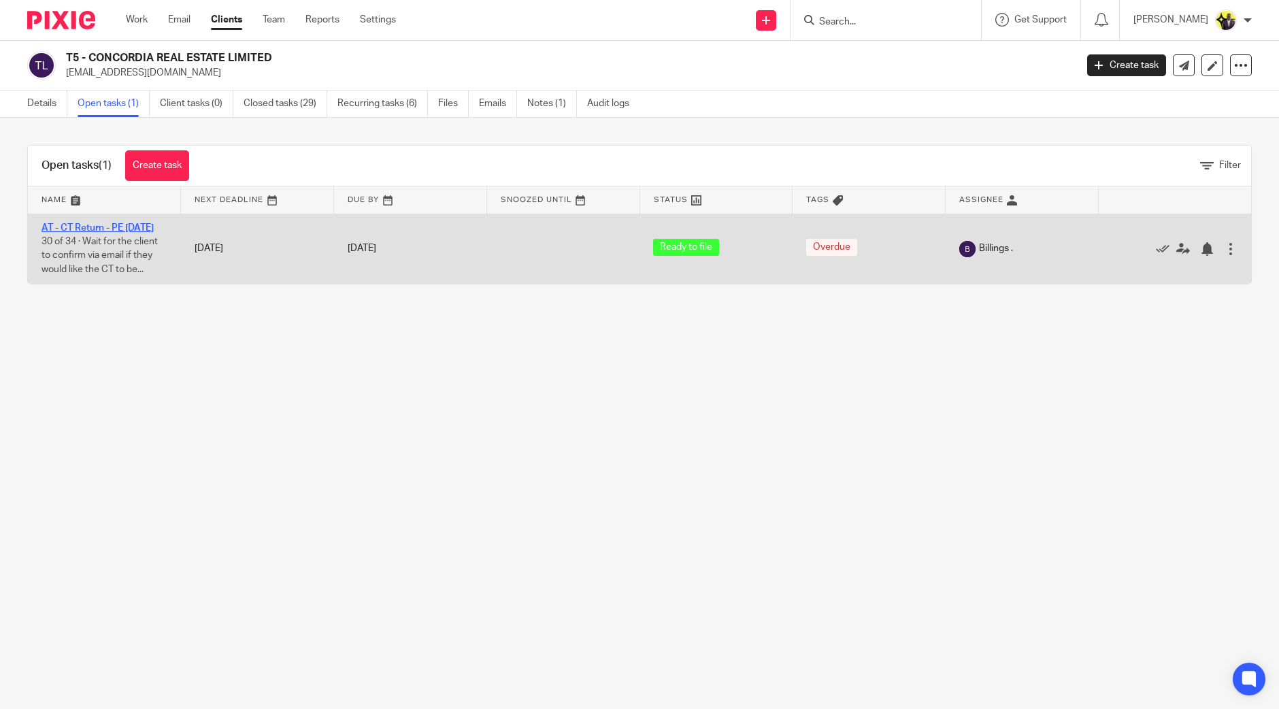
click at [116, 225] on link "AT - CT Return - PE [DATE]" at bounding box center [98, 228] width 112 height 10
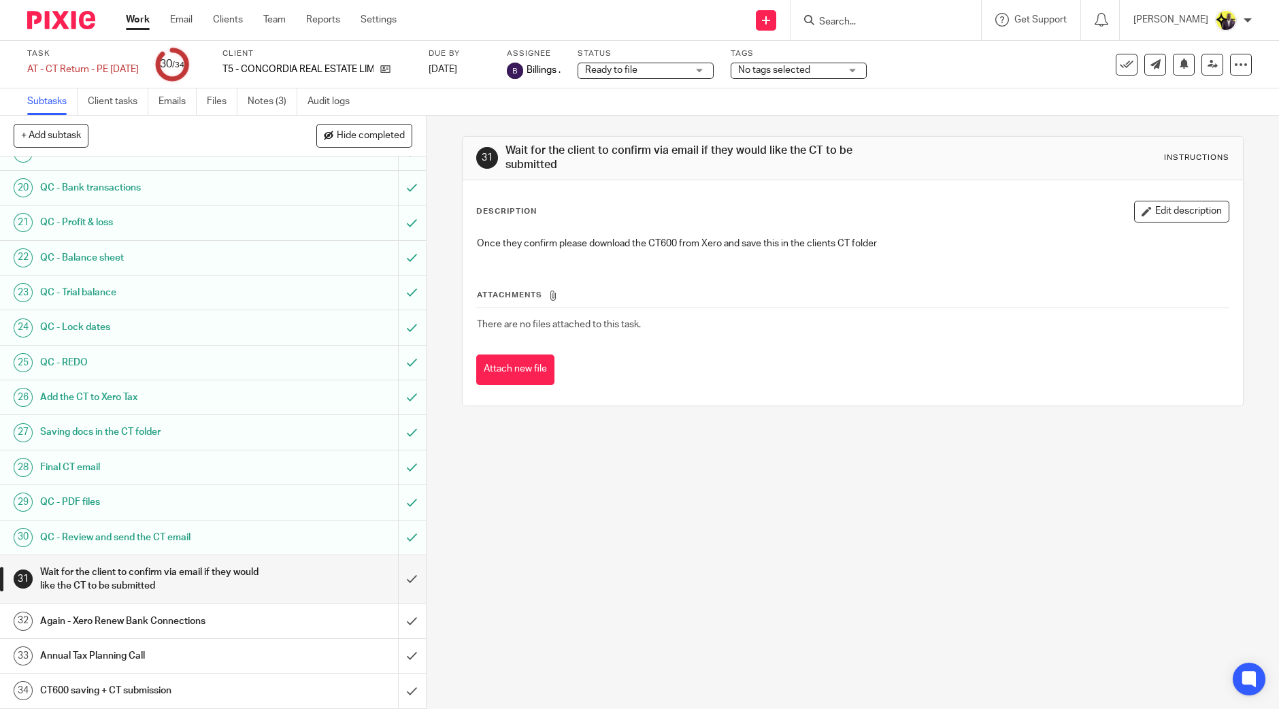
scroll to position [701, 0]
click at [714, 73] on div "Ready to file Ready to file" at bounding box center [646, 71] width 136 height 16
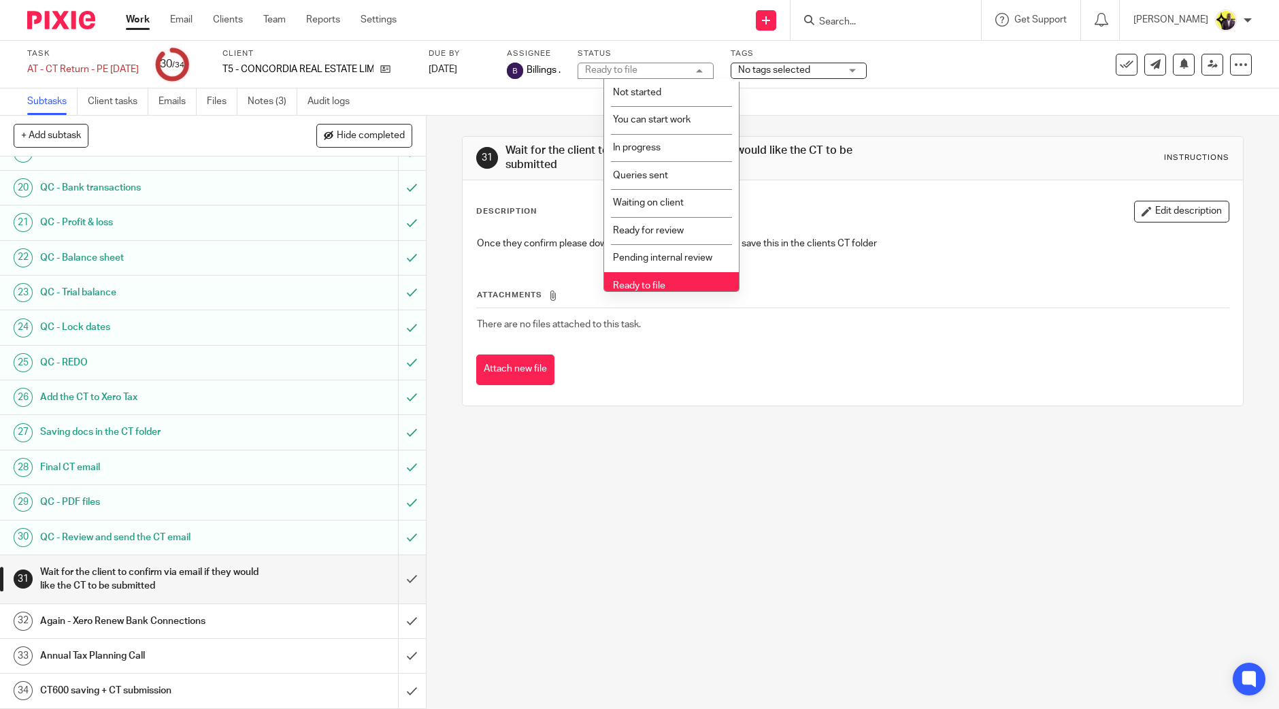
click at [815, 76] on span "No tags selected" at bounding box center [789, 70] width 102 height 14
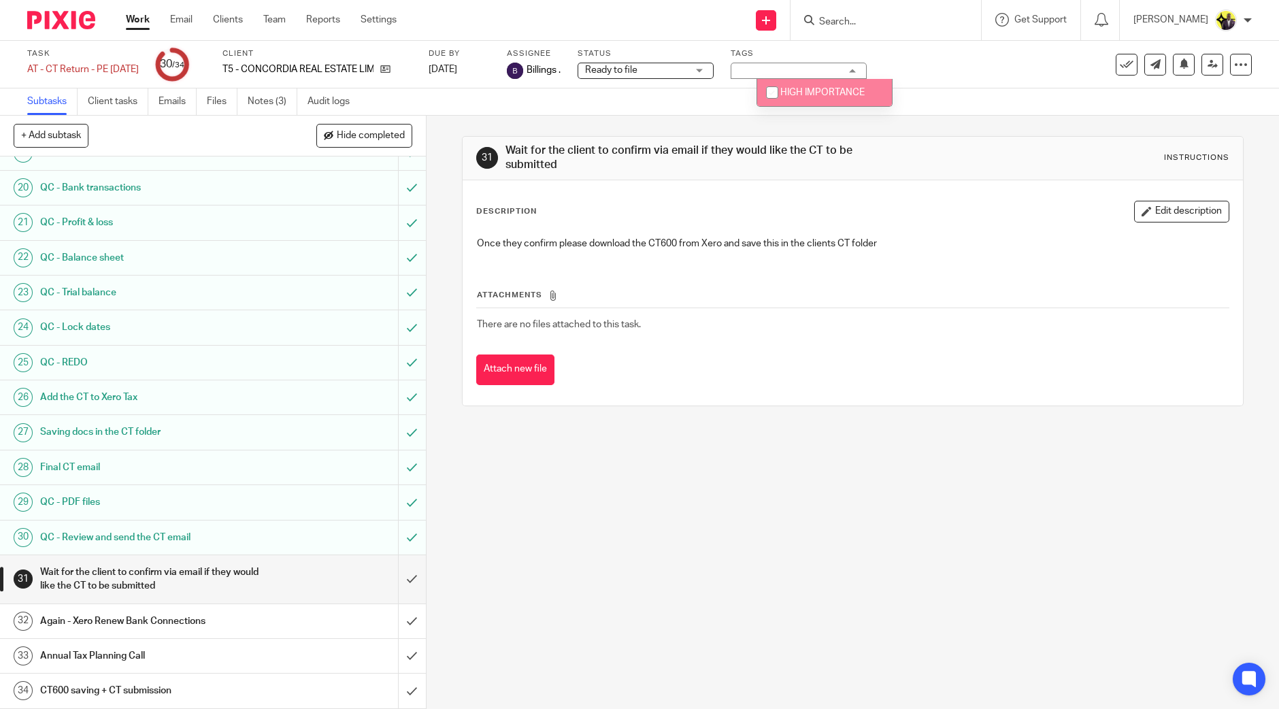
click at [808, 97] on li "HIGH IMPORTANCE" at bounding box center [824, 93] width 135 height 28
checkbox input "true"
click at [992, 76] on div "Task AT - CT Return - PE 30-11-2024 Save AT - CT Return - PE 30-11-2024 30 /34 …" at bounding box center [537, 64] width 1021 height 33
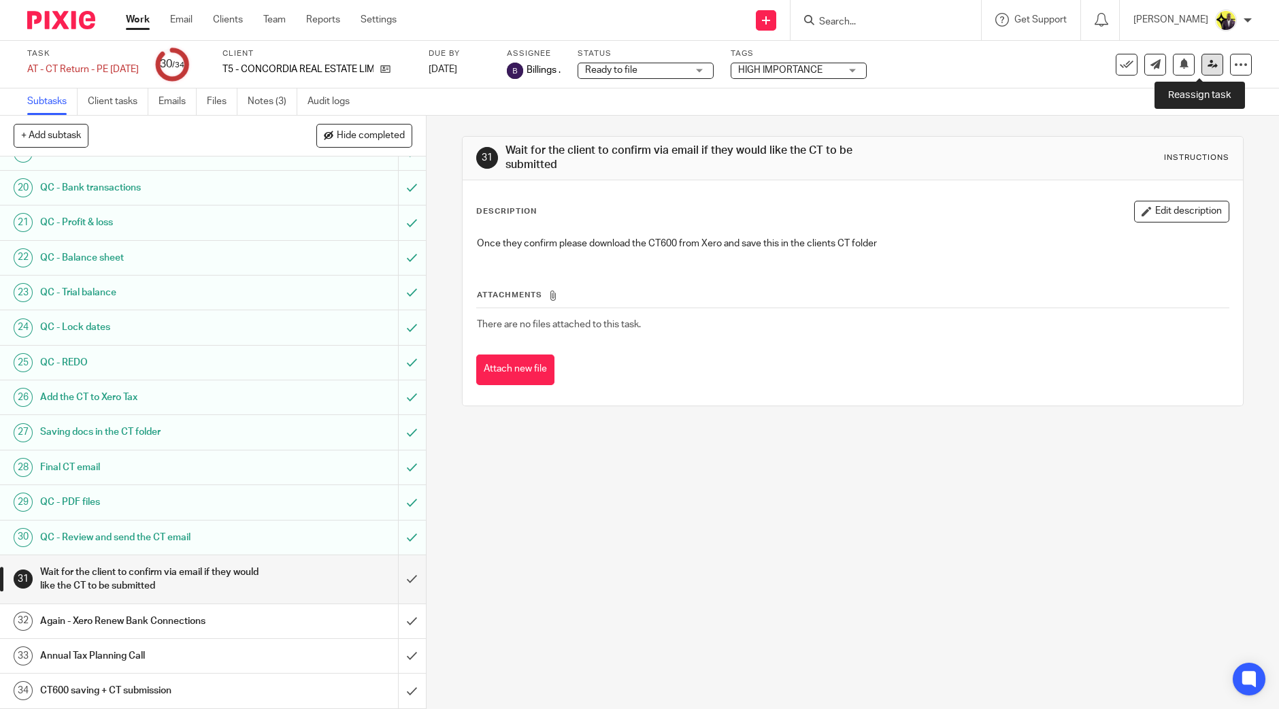
click at [1208, 61] on icon at bounding box center [1213, 64] width 10 height 10
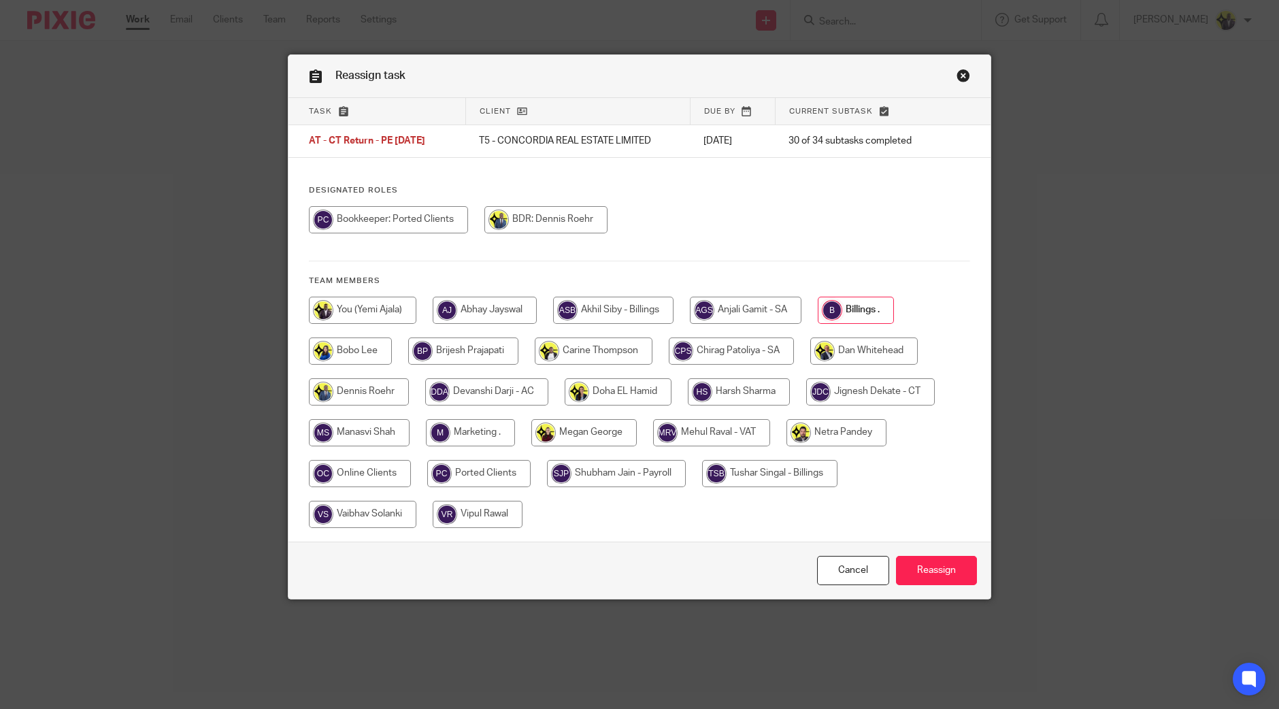
click at [862, 397] on input "radio" at bounding box center [870, 391] width 129 height 27
radio input "true"
click at [921, 561] on input "Reassign" at bounding box center [936, 570] width 81 height 29
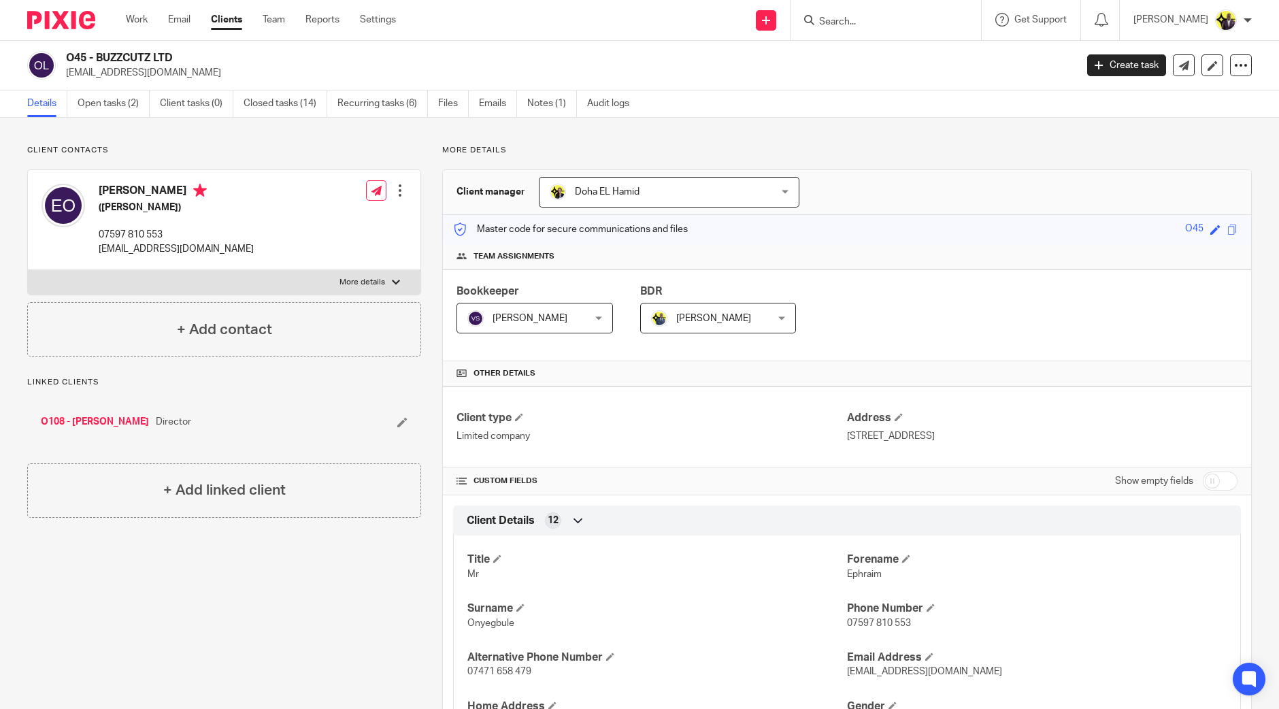
click at [878, 17] on input "Search" at bounding box center [879, 22] width 122 height 12
type input "O61"
